Goal: Ask a question

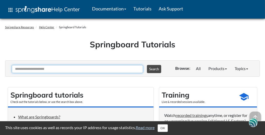
click at [100, 71] on input "Ask Another Question" at bounding box center [78, 69] width 132 height 8
click at [73, 70] on input "Ask Another Question" at bounding box center [78, 69] width 132 height 8
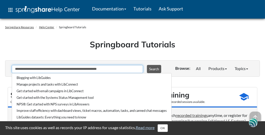
type input "**********"
click at [154, 71] on button "Search" at bounding box center [154, 69] width 14 height 8
